Goal: Task Accomplishment & Management: Manage account settings

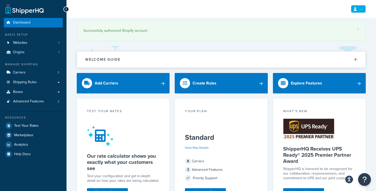
click at [361, 8] on link at bounding box center [358, 9] width 15 height 8
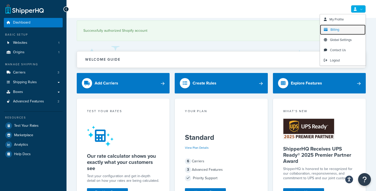
click at [336, 30] on span "Billing" at bounding box center [335, 29] width 9 height 5
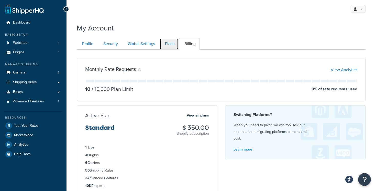
click at [170, 41] on link "Plans" at bounding box center [169, 44] width 19 height 12
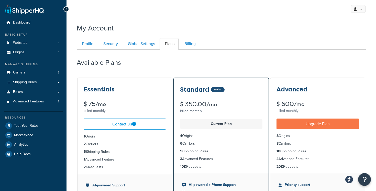
scroll to position [50, 0]
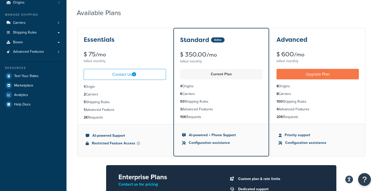
drag, startPoint x: 217, startPoint y: 100, endPoint x: 179, endPoint y: 100, distance: 37.4
click at [179, 100] on ul "4 Origins 6 Carriers 50 Shipping Rules 3 Advanced Features 10K Requests" at bounding box center [221, 101] width 95 height 45
drag, startPoint x: 109, startPoint y: 104, endPoint x: 79, endPoint y: 104, distance: 30.2
click at [79, 104] on ul "1 Origin 2 Carriers 5 Shipping Rules 1 Advanced Feature 2K Requests" at bounding box center [125, 102] width 95 height 45
click at [84, 103] on strong "5" at bounding box center [85, 101] width 2 height 5
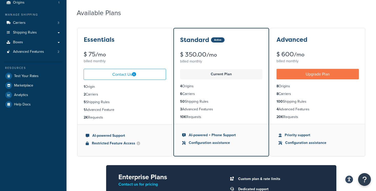
drag, startPoint x: 83, startPoint y: 102, endPoint x: 120, endPoint y: 102, distance: 37.6
click at [120, 102] on ul "1 Origin 2 Carriers 5 Shipping Rules 1 Advanced Feature 2K Requests" at bounding box center [125, 102] width 95 height 45
click at [120, 102] on li "5 Shipping Rules" at bounding box center [125, 102] width 82 height 6
drag, startPoint x: 115, startPoint y: 102, endPoint x: 85, endPoint y: 102, distance: 29.7
click at [85, 102] on li "5 Shipping Rules" at bounding box center [125, 102] width 82 height 6
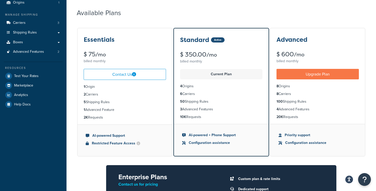
click at [80, 103] on ul "1 Origin 2 Carriers 5 Shipping Rules 1 Advanced Feature 2K Requests" at bounding box center [125, 102] width 95 height 45
drag, startPoint x: 84, startPoint y: 102, endPoint x: 116, endPoint y: 103, distance: 32.5
click at [116, 103] on li "5 Shipping Rules" at bounding box center [125, 102] width 82 height 6
drag, startPoint x: 84, startPoint y: 56, endPoint x: 110, endPoint y: 56, distance: 26.6
click at [110, 56] on div "$ 75 /mo" at bounding box center [125, 54] width 82 height 6
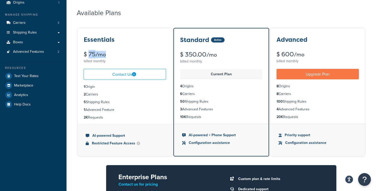
drag, startPoint x: 82, startPoint y: 111, endPoint x: 131, endPoint y: 111, distance: 49.4
click at [131, 111] on ul "1 Origin 2 Carriers 5 Shipping Rules 1 Advanced Feature 2K Requests" at bounding box center [125, 102] width 95 height 45
click at [30, 52] on span "Advanced Features" at bounding box center [28, 52] width 31 height 4
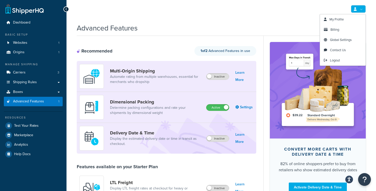
click at [362, 10] on link at bounding box center [358, 9] width 15 height 8
click at [330, 29] on link "Billing" at bounding box center [343, 30] width 46 height 10
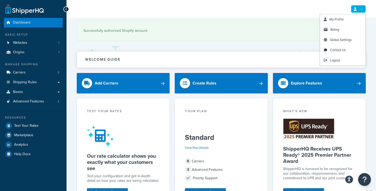
click at [359, 10] on link at bounding box center [358, 9] width 15 height 8
click at [338, 28] on span "Billing" at bounding box center [335, 29] width 9 height 5
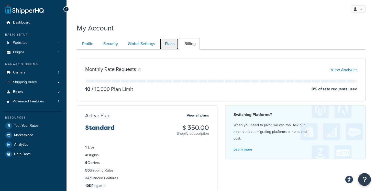
click at [168, 41] on link "Plans" at bounding box center [169, 44] width 19 height 12
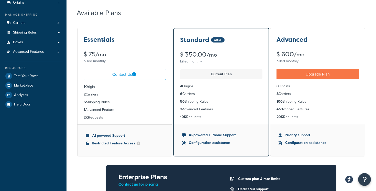
click at [111, 103] on li "5 Shipping Rules" at bounding box center [125, 102] width 82 height 6
drag, startPoint x: 112, startPoint y: 103, endPoint x: 69, endPoint y: 104, distance: 42.2
click at [69, 104] on div "My Account Contact Us Send Us A Message Contact Information Name * Email * Comp…" at bounding box center [222, 133] width 310 height 325
drag, startPoint x: 120, startPoint y: 110, endPoint x: 84, endPoint y: 110, distance: 36.3
click at [84, 110] on li "1 Advanced Feature" at bounding box center [125, 110] width 82 height 6
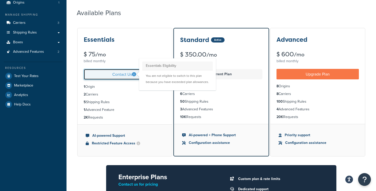
click at [134, 75] on icon at bounding box center [134, 74] width 4 height 4
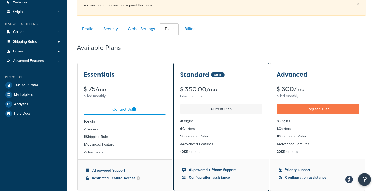
scroll to position [39, 0]
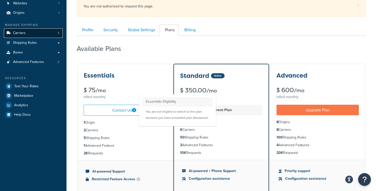
click at [48, 36] on link "Carriers 3" at bounding box center [33, 32] width 59 height 9
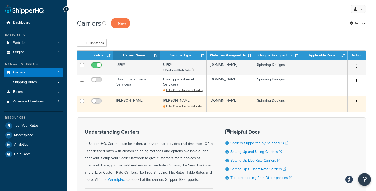
click at [358, 103] on button "button" at bounding box center [356, 102] width 7 height 8
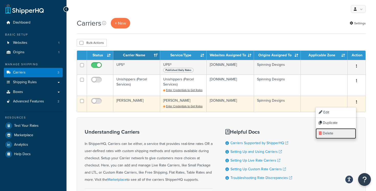
click at [335, 134] on link "Delete" at bounding box center [336, 133] width 40 height 10
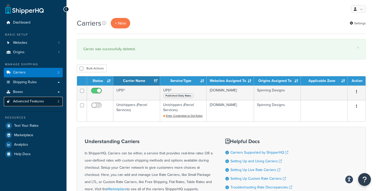
click at [36, 102] on span "Advanced Features" at bounding box center [28, 101] width 31 height 4
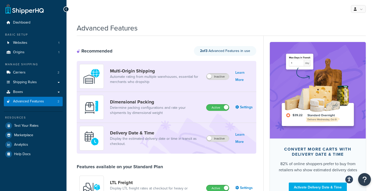
scroll to position [48, 0]
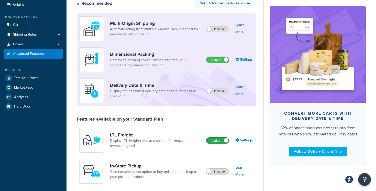
click at [217, 140] on label "Active" at bounding box center [217, 140] width 23 height 6
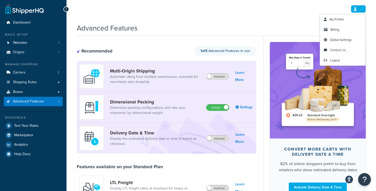
click at [359, 9] on link at bounding box center [358, 9] width 15 height 8
click at [339, 20] on span "My Profile" at bounding box center [337, 19] width 14 height 5
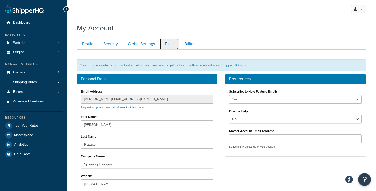
click at [176, 45] on link "Plans" at bounding box center [169, 44] width 19 height 12
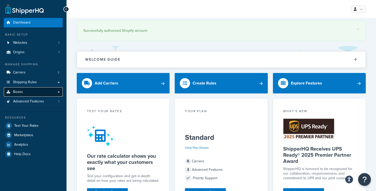
click at [27, 94] on link "Boxes" at bounding box center [33, 91] width 59 height 9
